Goal: Transaction & Acquisition: Purchase product/service

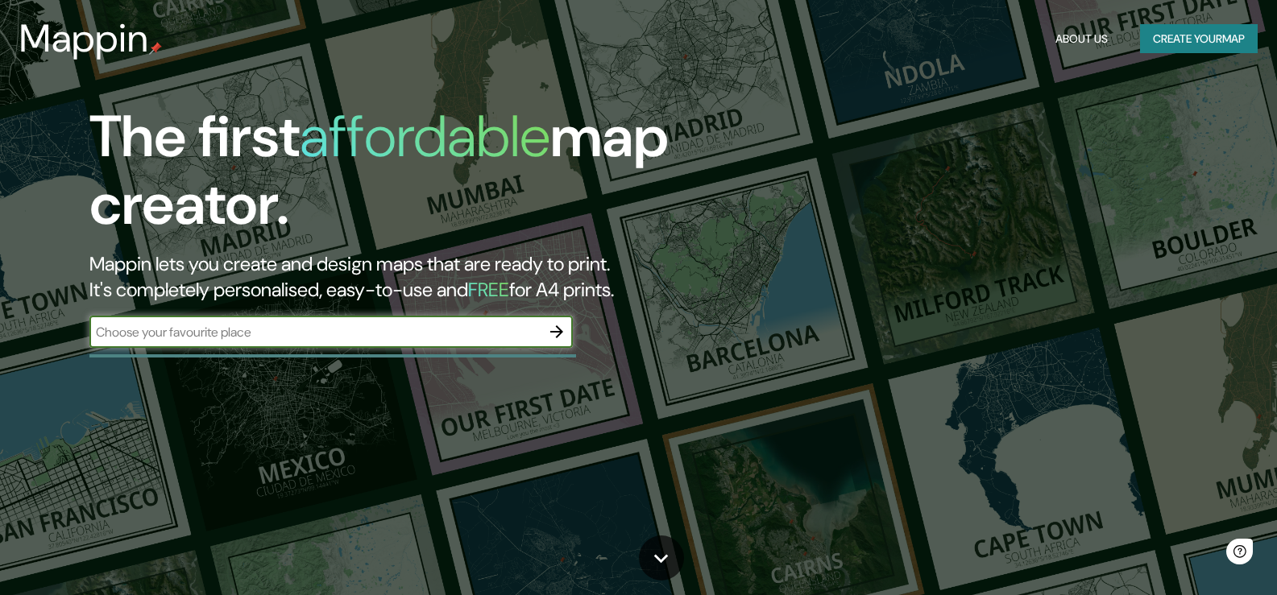
click at [258, 329] on input "text" at bounding box center [314, 332] width 451 height 19
type input "sulaymanyah"
click at [555, 330] on icon "button" at bounding box center [556, 331] width 19 height 19
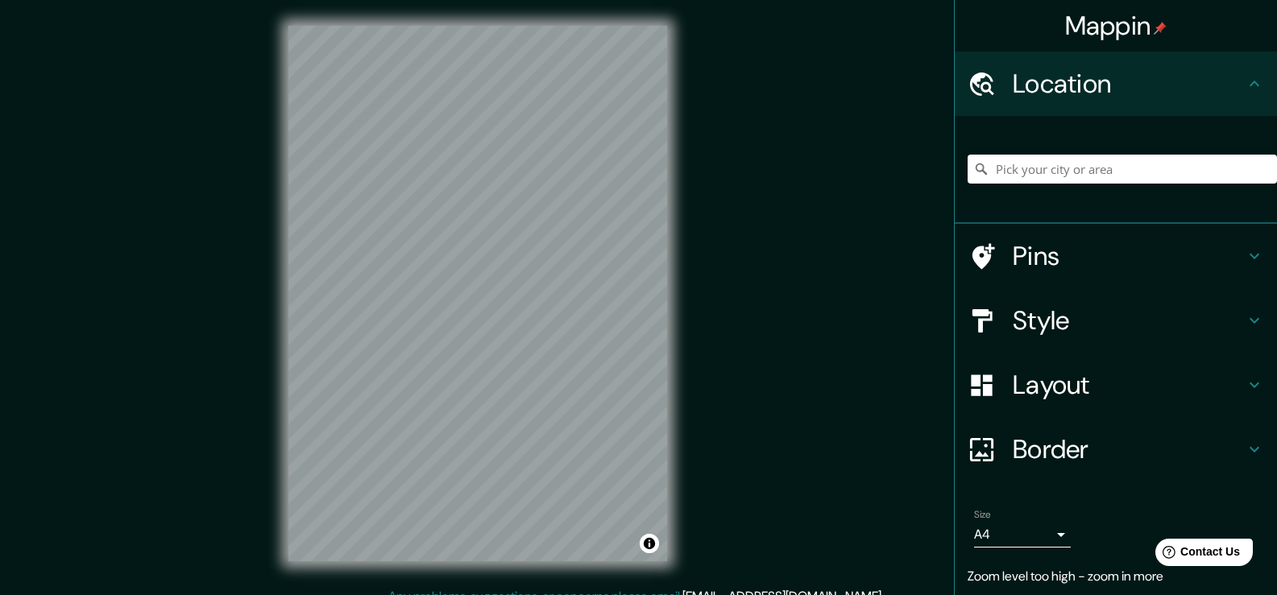
scroll to position [53, 0]
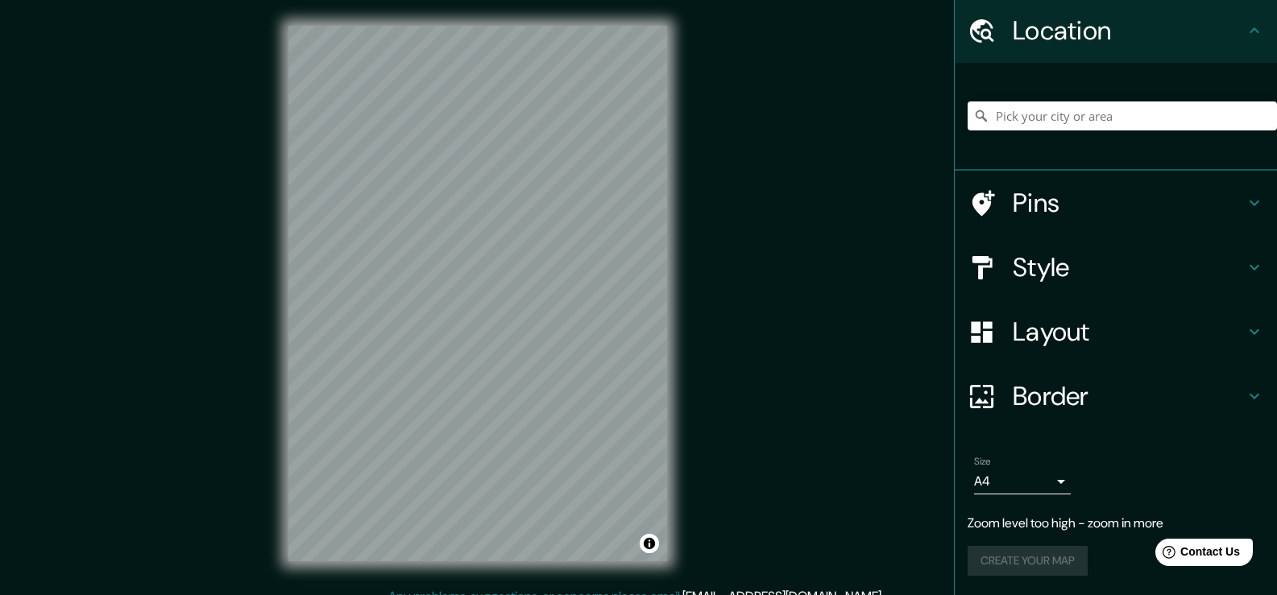
click at [1245, 266] on icon at bounding box center [1254, 267] width 19 height 19
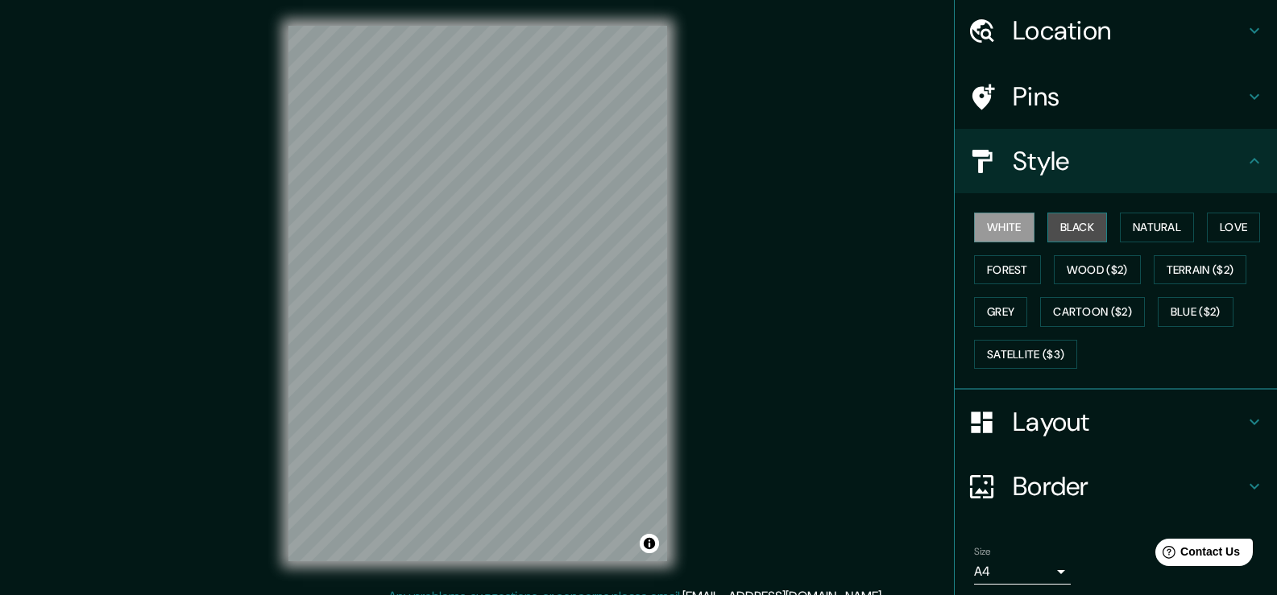
click at [1087, 225] on button "Black" at bounding box center [1078, 228] width 60 height 30
click at [1143, 230] on button "Natural" at bounding box center [1157, 228] width 74 height 30
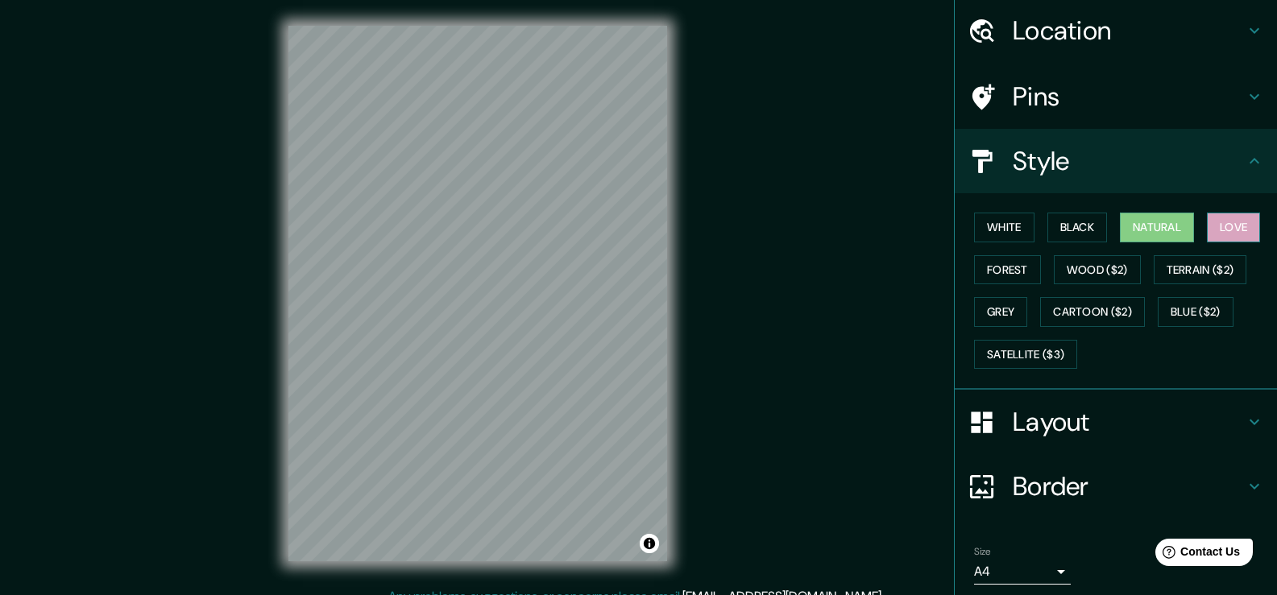
click at [1222, 228] on button "Love" at bounding box center [1233, 228] width 53 height 30
click at [998, 266] on button "Forest" at bounding box center [1007, 270] width 67 height 30
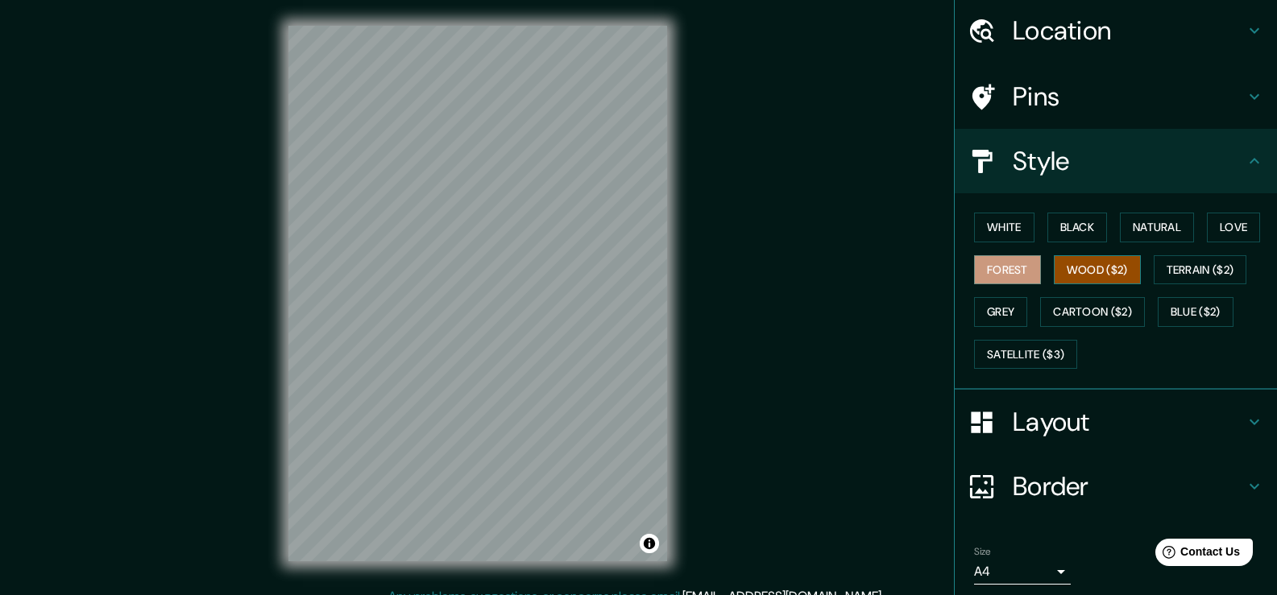
click at [1054, 268] on button "Wood ($2)" at bounding box center [1097, 270] width 87 height 30
click at [1174, 265] on button "Terrain ($2)" at bounding box center [1200, 270] width 93 height 30
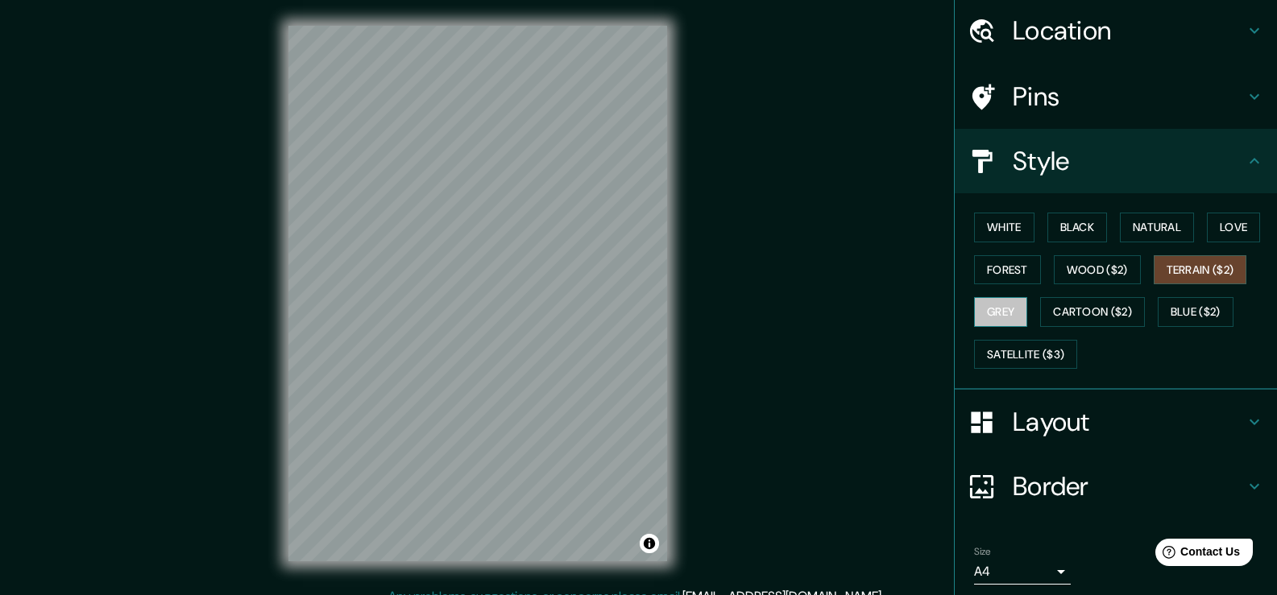
click at [996, 307] on button "Grey" at bounding box center [1000, 312] width 53 height 30
click at [1024, 357] on button "Satellite ($3)" at bounding box center [1025, 355] width 103 height 30
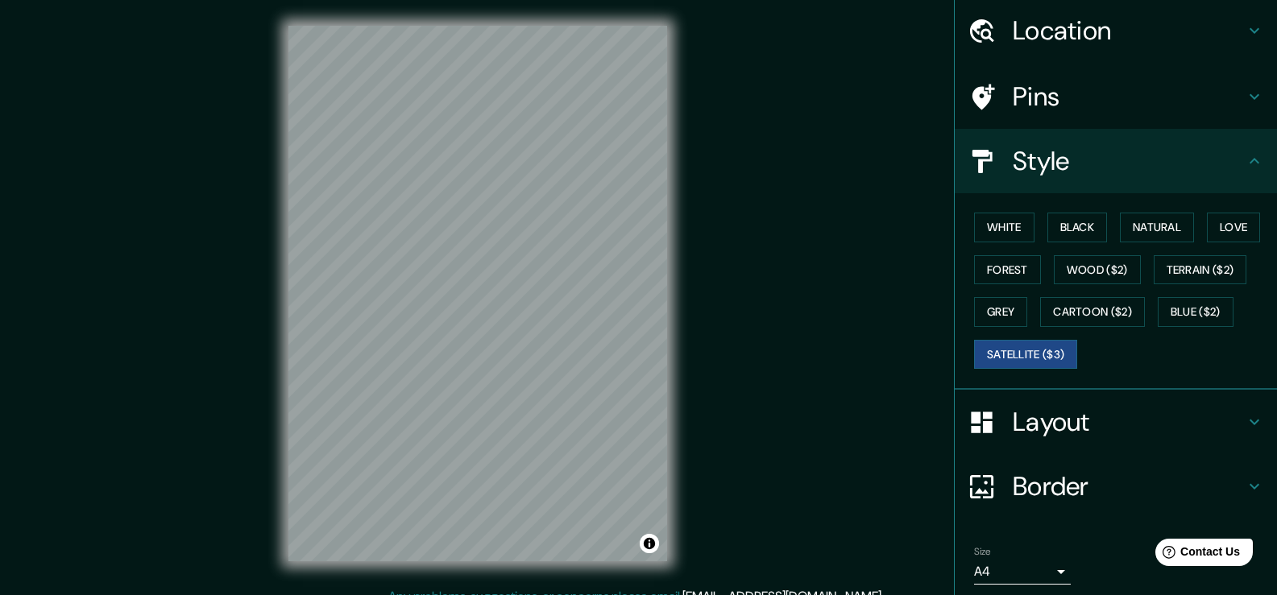
click at [1044, 331] on div "White Black Natural Love Forest Wood ($2) Terrain ($2) Grey Cartoon ($2) Blue (…" at bounding box center [1122, 290] width 309 height 169
click at [1054, 314] on button "Cartoon ($2)" at bounding box center [1092, 312] width 105 height 30
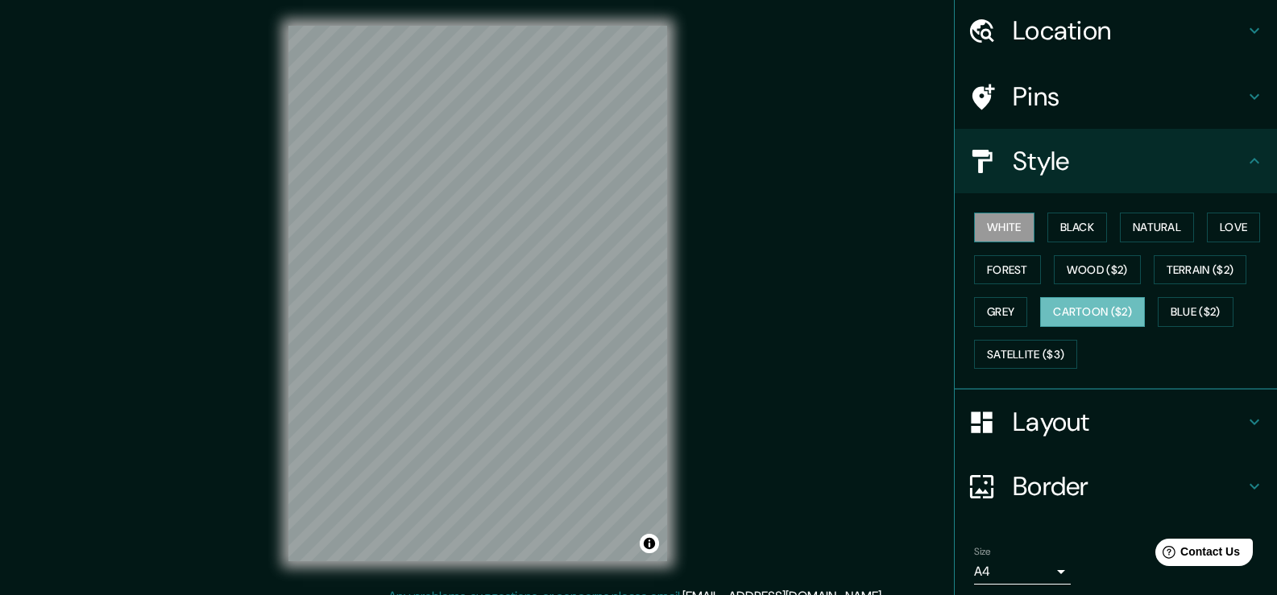
click at [998, 226] on button "White" at bounding box center [1004, 228] width 60 height 30
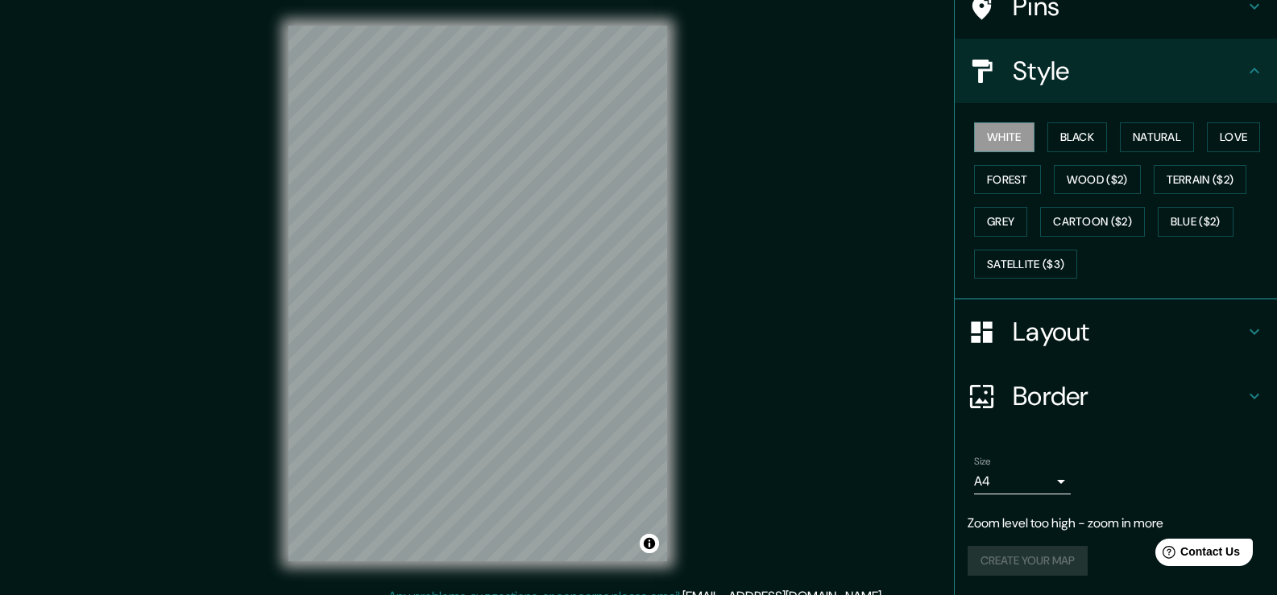
click at [1167, 334] on h4 "Layout" at bounding box center [1129, 332] width 232 height 32
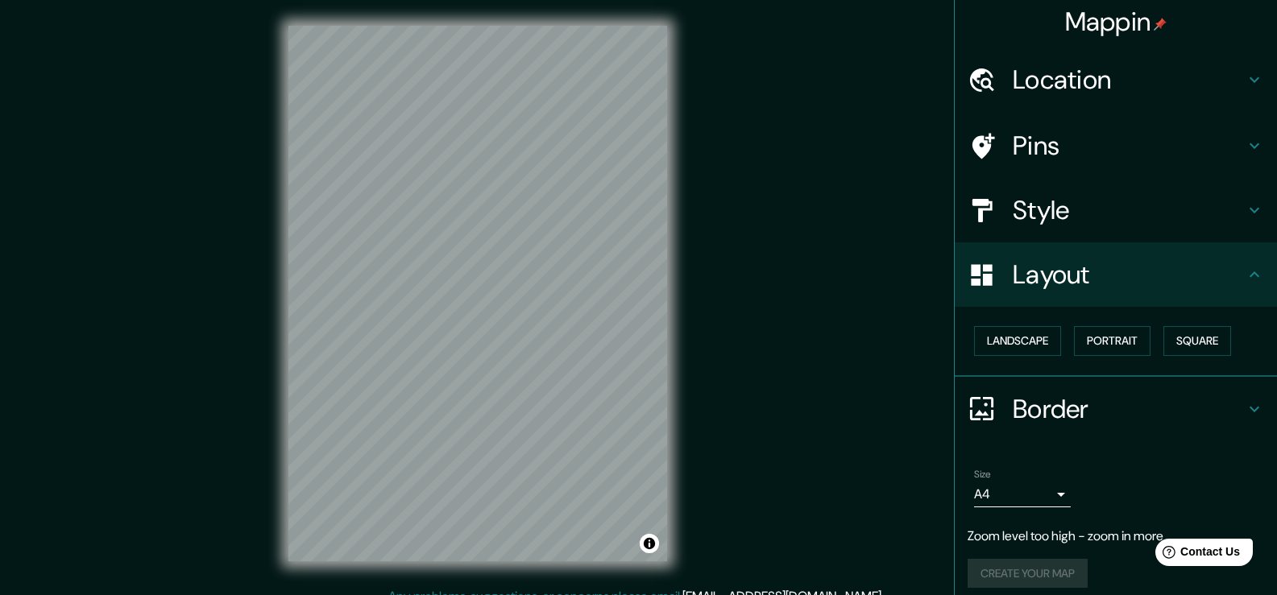
scroll to position [0, 0]
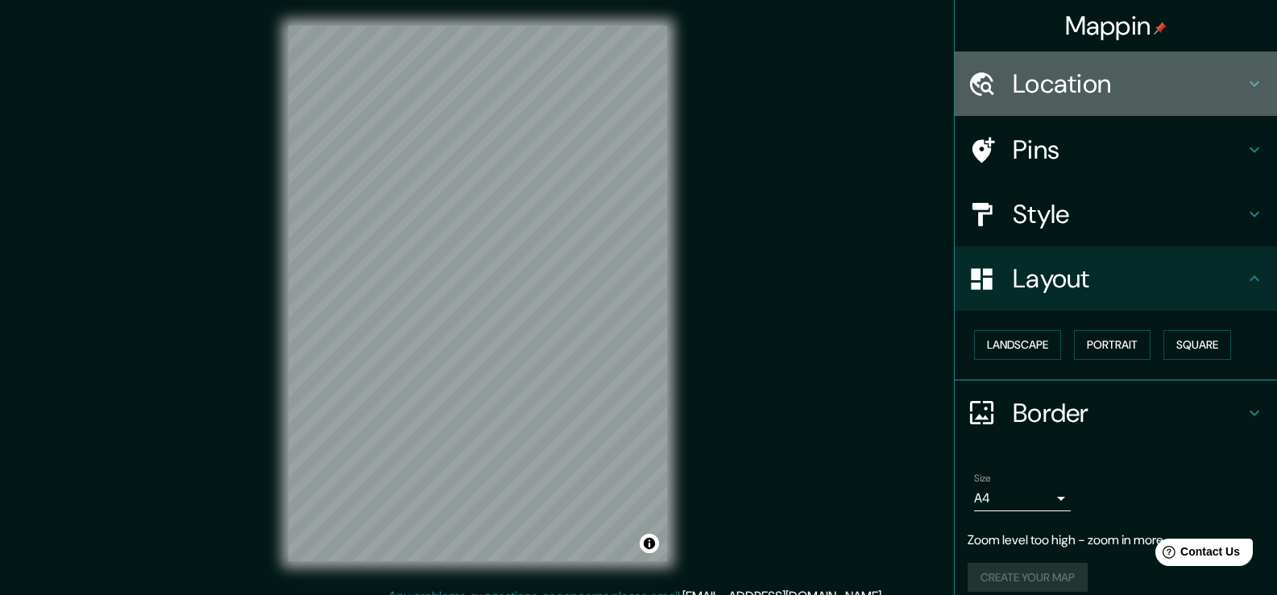
click at [1046, 94] on h4 "Location" at bounding box center [1129, 84] width 232 height 32
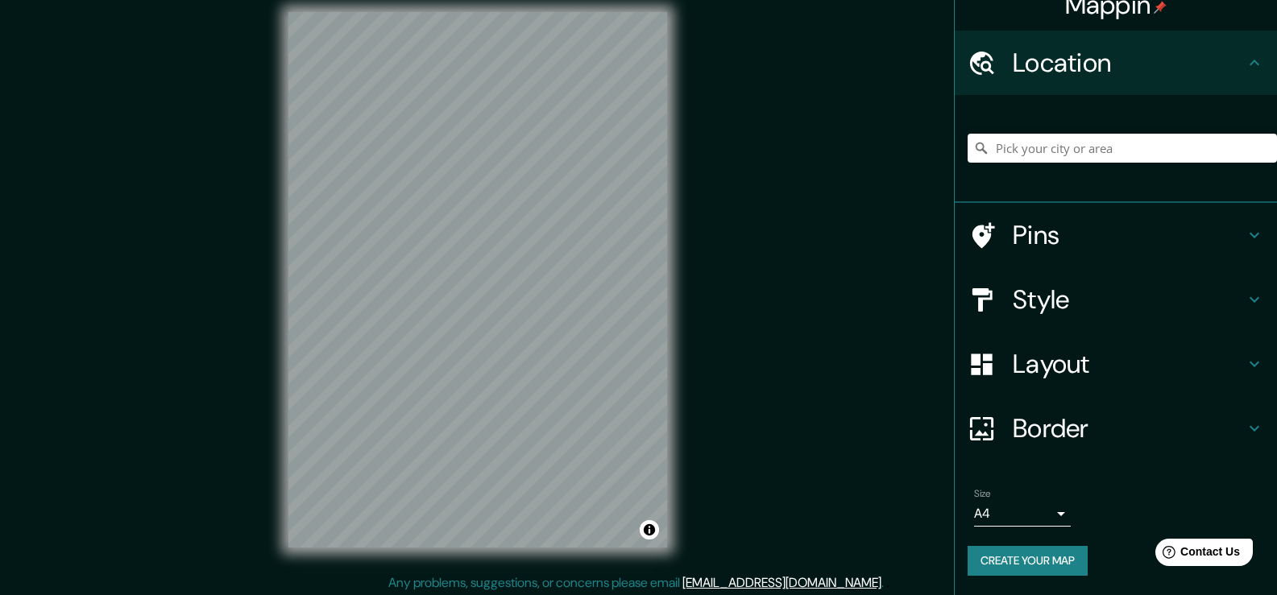
scroll to position [18, 0]
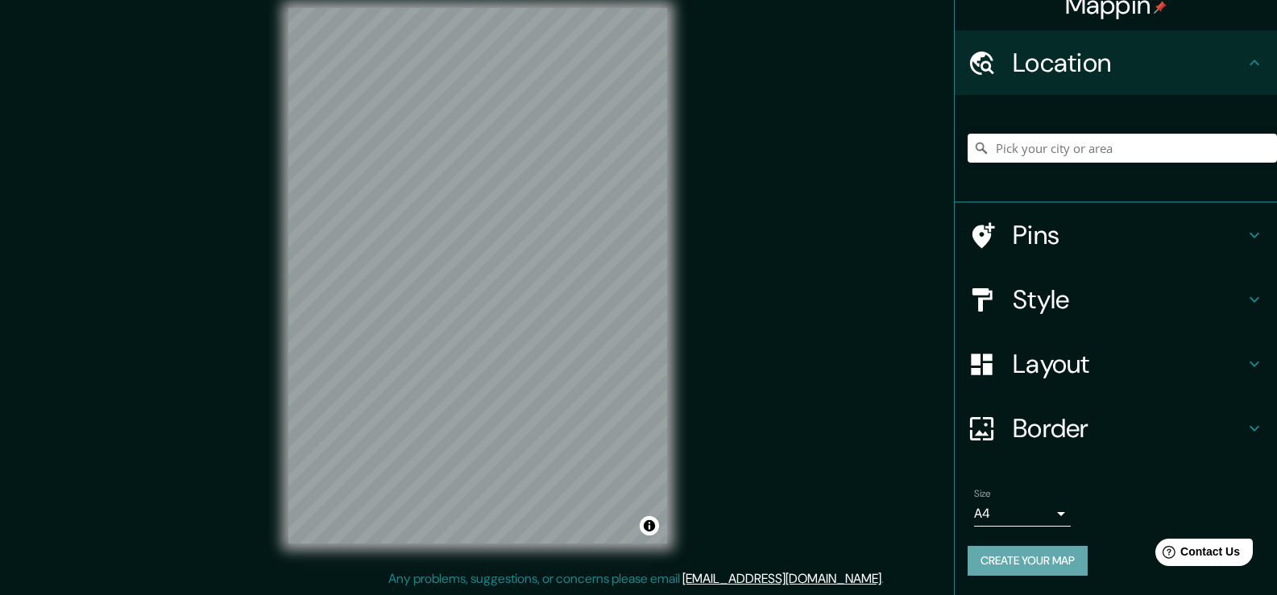
click at [1019, 561] on button "Create your map" at bounding box center [1028, 561] width 120 height 30
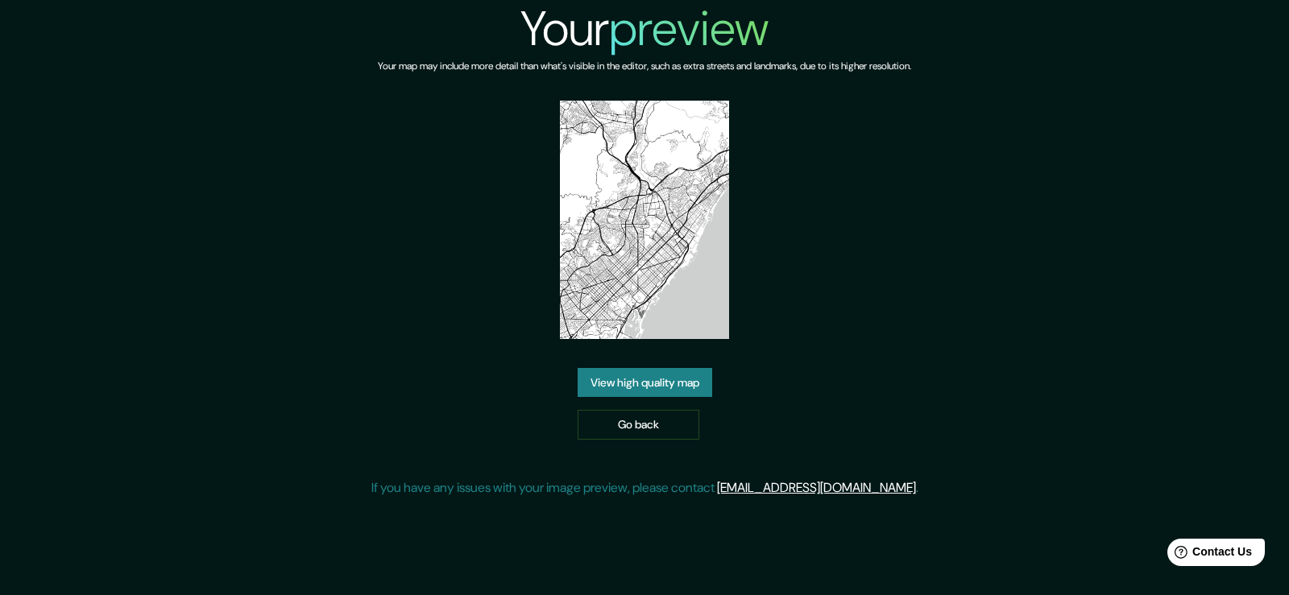
click at [650, 381] on link "View high quality map" at bounding box center [645, 383] width 135 height 30
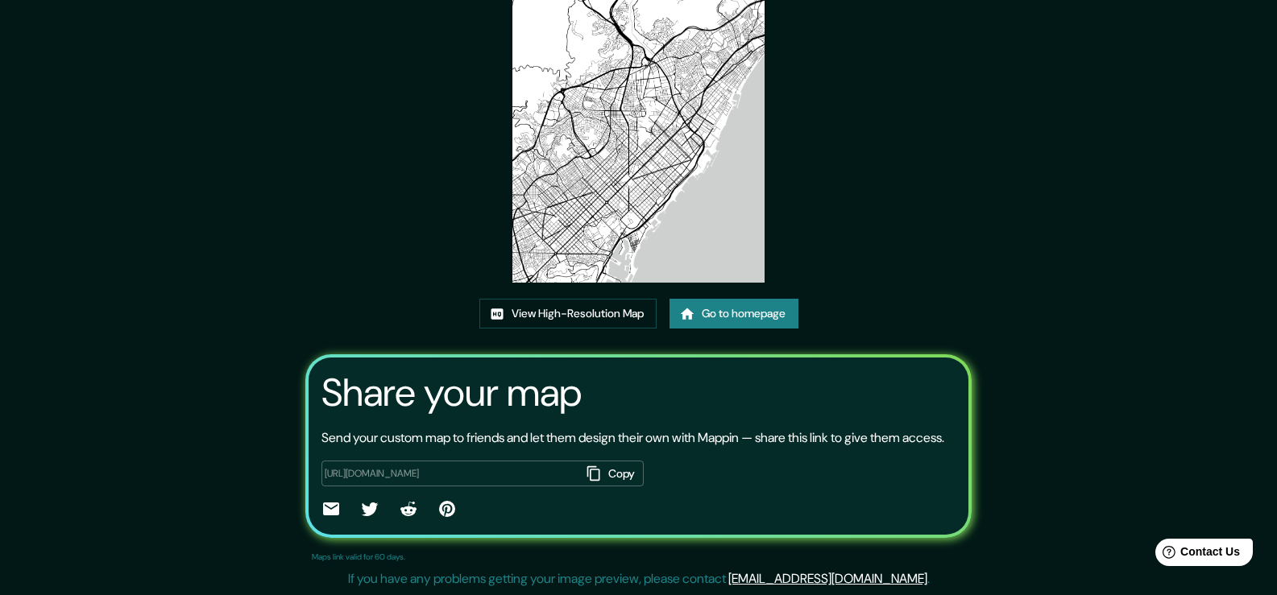
scroll to position [84, 0]
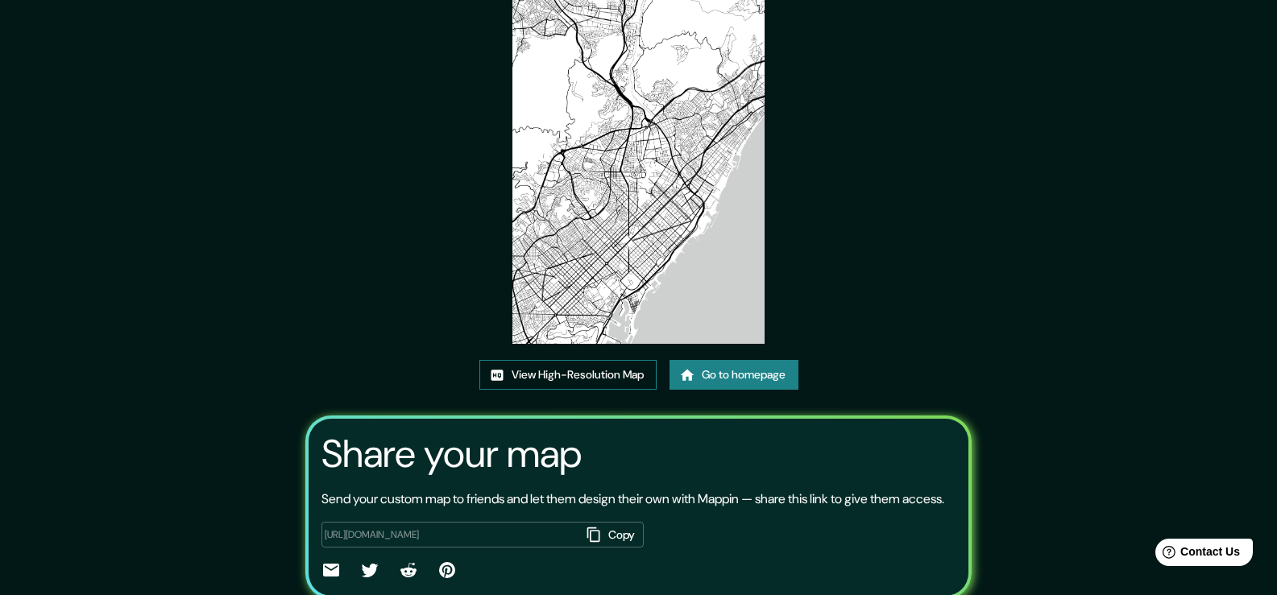
click at [592, 380] on link "View High-Resolution Map" at bounding box center [567, 375] width 177 height 30
